Goal: Transaction & Acquisition: Purchase product/service

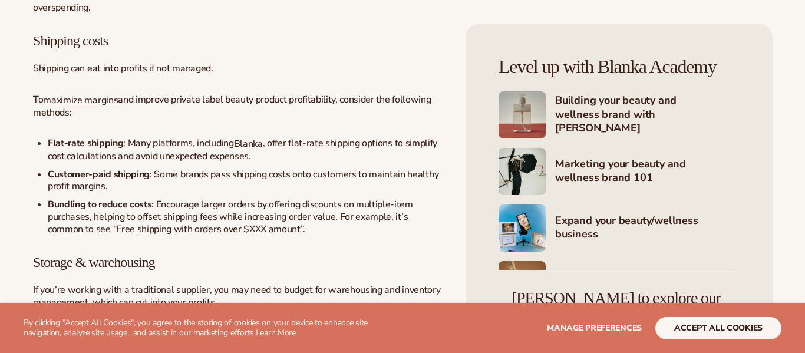
scroll to position [1682, 0]
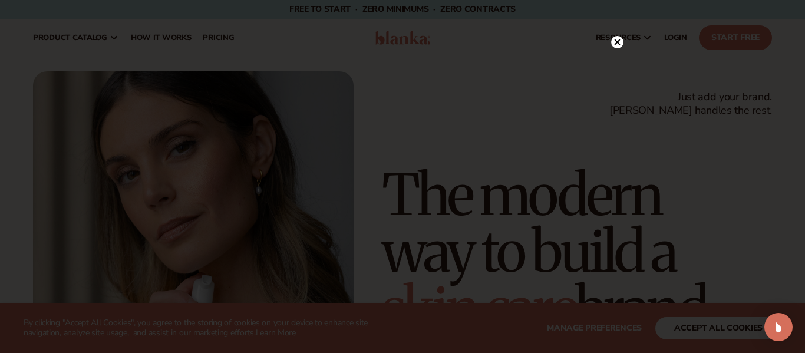
click at [618, 38] on circle at bounding box center [617, 42] width 12 height 12
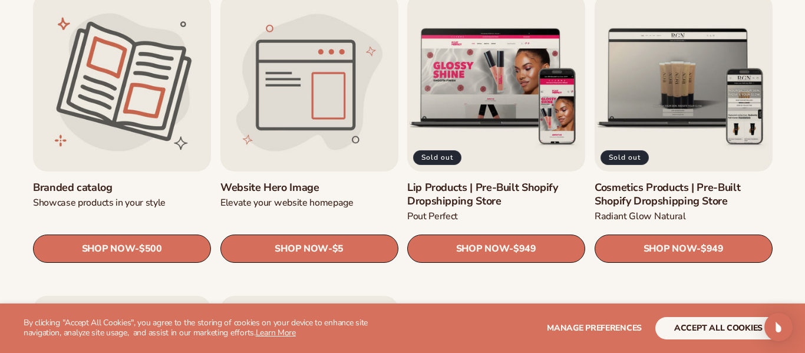
scroll to position [1281, 0]
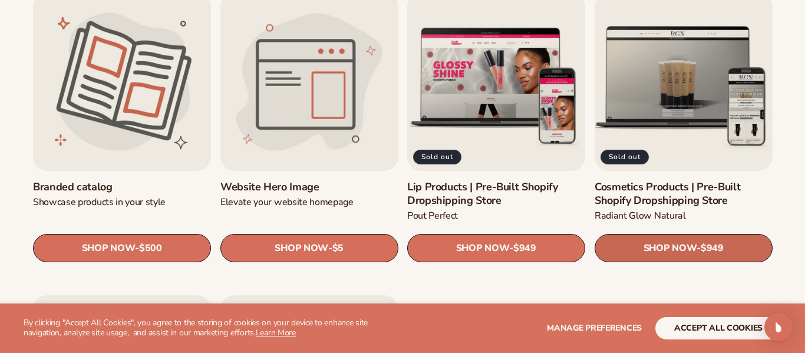
click at [615, 239] on link "SHOP NOW - Regular price $949 Sale price $949 Regular price Unit price / per" at bounding box center [684, 248] width 178 height 28
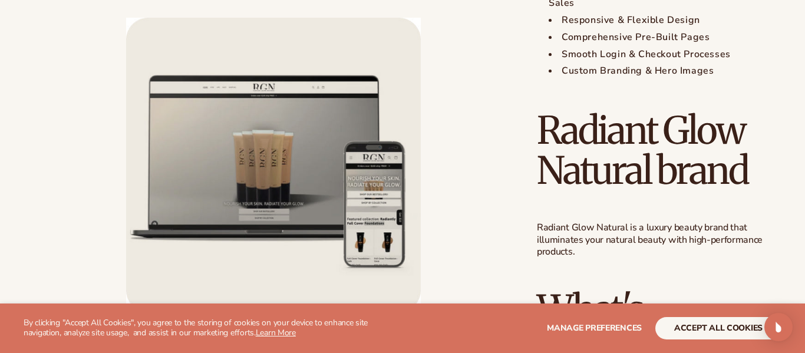
scroll to position [948, 0]
